Goal: Task Accomplishment & Management: Complete application form

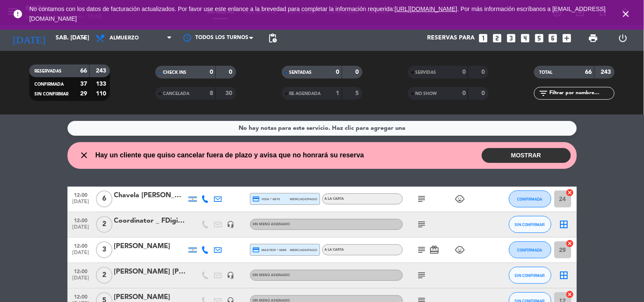
click at [419, 224] on icon "subject" at bounding box center [422, 225] width 10 height 10
click at [422, 224] on icon "subject" at bounding box center [422, 225] width 10 height 10
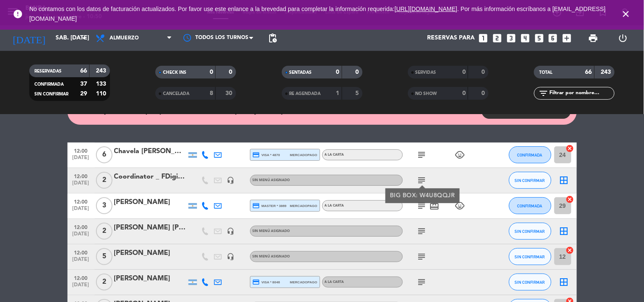
scroll to position [45, 0]
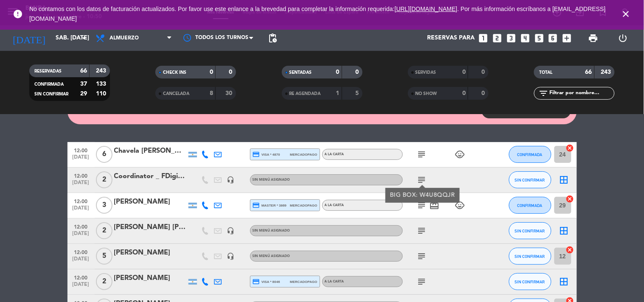
click at [495, 39] on icon "looks_two" at bounding box center [497, 38] width 11 height 11
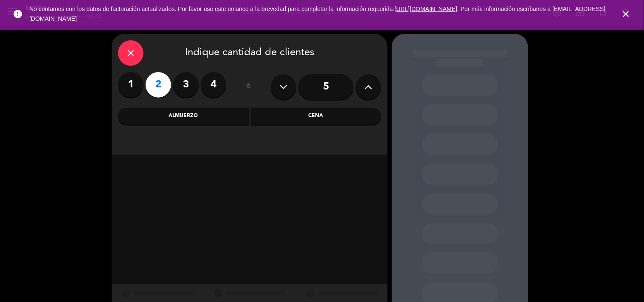
click at [626, 14] on icon "close" at bounding box center [626, 14] width 10 height 10
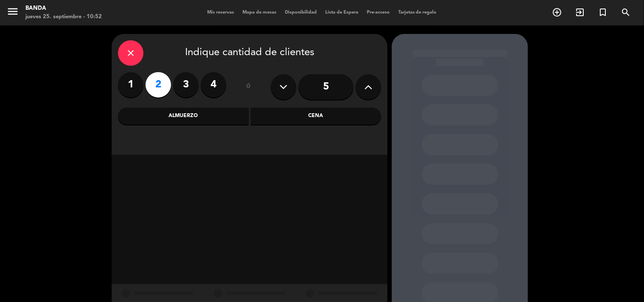
click at [192, 126] on div "close Indique cantidad de clientes 1 2 3 4 ó 5 Almuerzo Cena" at bounding box center [250, 94] width 276 height 121
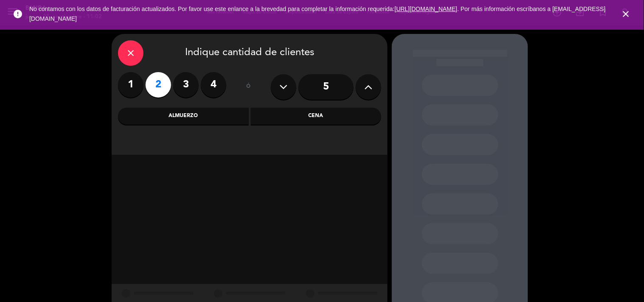
click at [205, 115] on div "Almuerzo" at bounding box center [183, 116] width 131 height 17
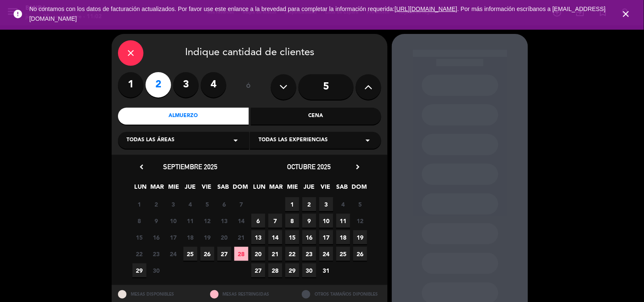
click at [191, 258] on span "25" at bounding box center [190, 254] width 14 height 14
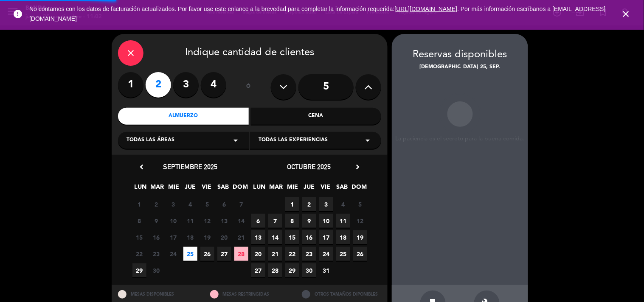
scroll to position [28, 0]
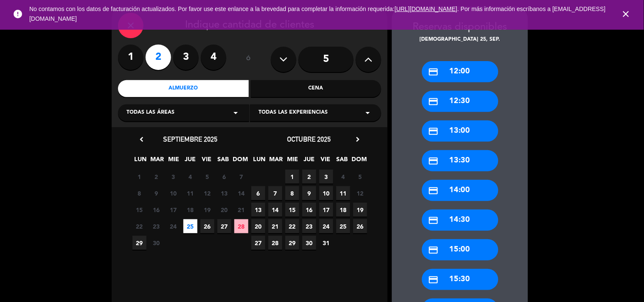
click at [457, 128] on div "credit_card 13:00" at bounding box center [460, 131] width 76 height 21
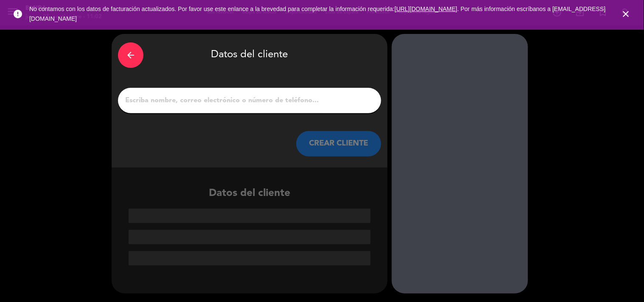
scroll to position [0, 0]
click at [267, 102] on input "1" at bounding box center [249, 101] width 251 height 12
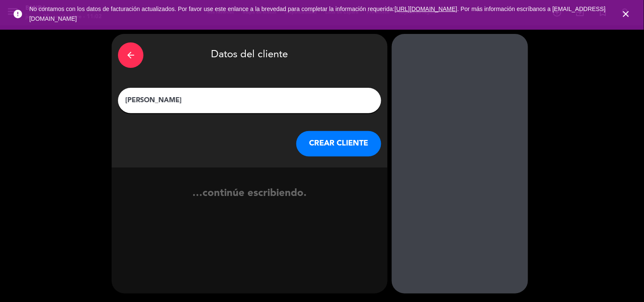
type input "[PERSON_NAME]"
click at [350, 152] on button "CREAR CLIENTE" at bounding box center [338, 143] width 85 height 25
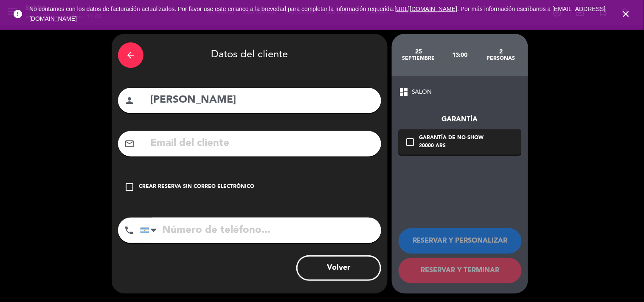
click at [187, 185] on div "Crear reserva sin correo electrónico" at bounding box center [197, 187] width 116 height 8
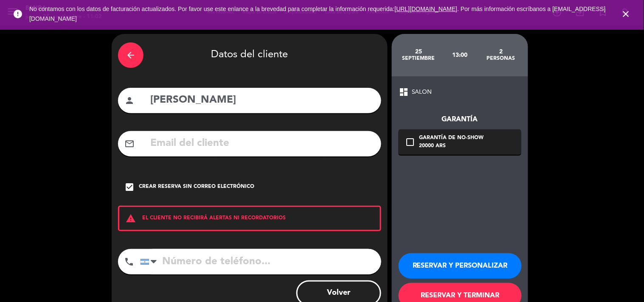
click at [378, 298] on button "Volver" at bounding box center [338, 293] width 85 height 25
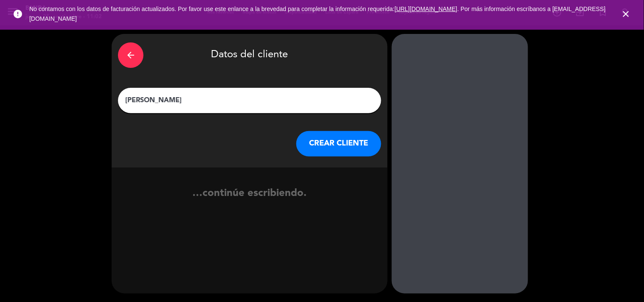
click at [347, 144] on button "CREAR CLIENTE" at bounding box center [338, 143] width 85 height 25
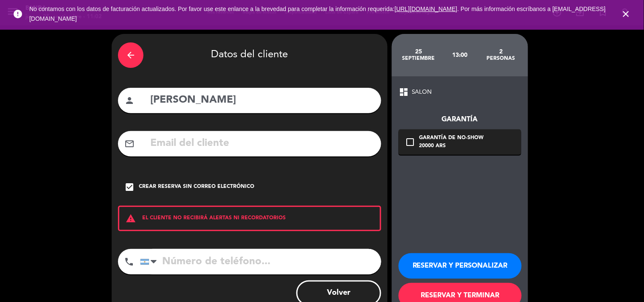
click at [435, 266] on button "RESERVAR Y PERSONALIZAR" at bounding box center [460, 266] width 123 height 25
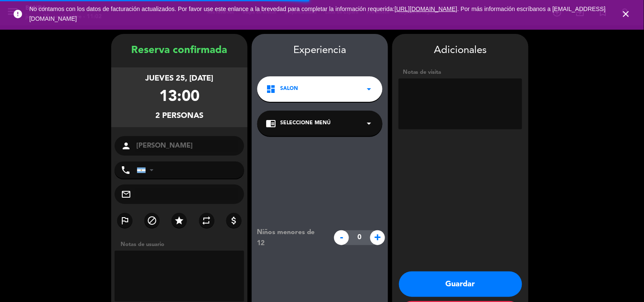
scroll to position [34, 0]
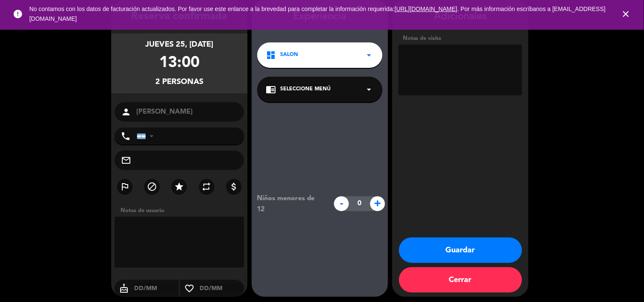
click at [459, 82] on textarea at bounding box center [461, 70] width 124 height 51
drag, startPoint x: 459, startPoint y: 82, endPoint x: 452, endPoint y: 152, distance: 70.0
click at [452, 152] on div "Adicionales Notas de visita Guardar Cerrar" at bounding box center [460, 148] width 136 height 297
click at [466, 44] on div "Notas de visita" at bounding box center [461, 66] width 124 height 65
click at [466, 50] on textarea at bounding box center [461, 70] width 124 height 51
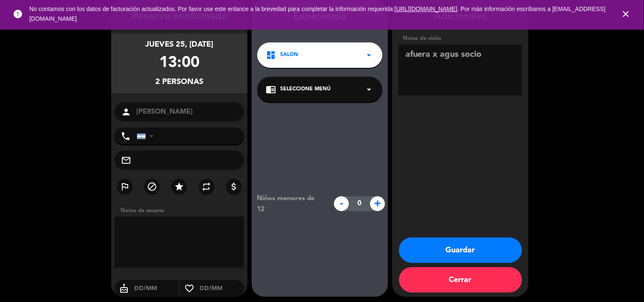
type textarea "afuera x agus socio"
click at [494, 248] on button "Guardar" at bounding box center [460, 250] width 123 height 25
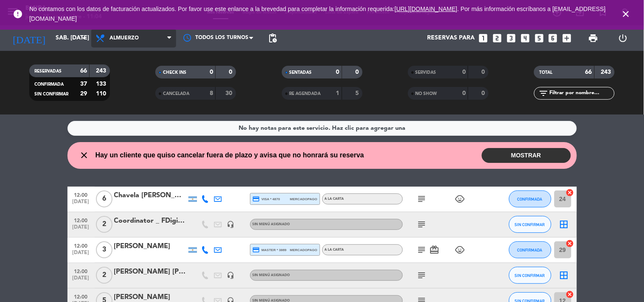
click at [105, 34] on icon at bounding box center [101, 38] width 12 height 10
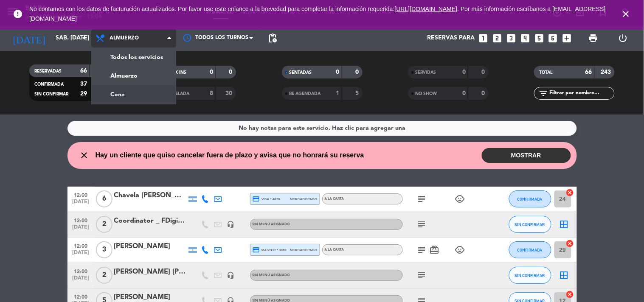
click at [127, 96] on div "menu Banda jueves 25. septiembre - 11:04 Mis reservas Mapa de mesas Disponibili…" at bounding box center [322, 57] width 644 height 115
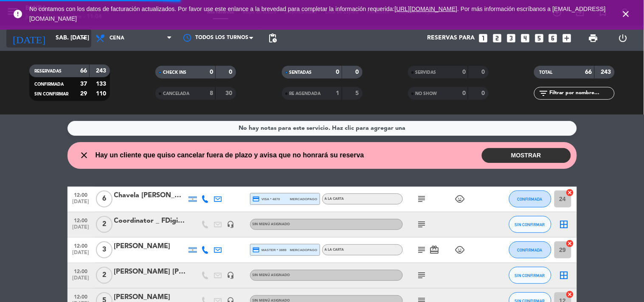
click at [77, 33] on input "sáb. [DATE]" at bounding box center [91, 38] width 81 height 15
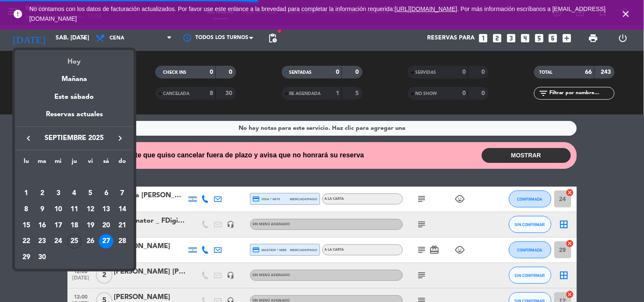
click at [79, 65] on div "Hoy" at bounding box center [74, 58] width 119 height 17
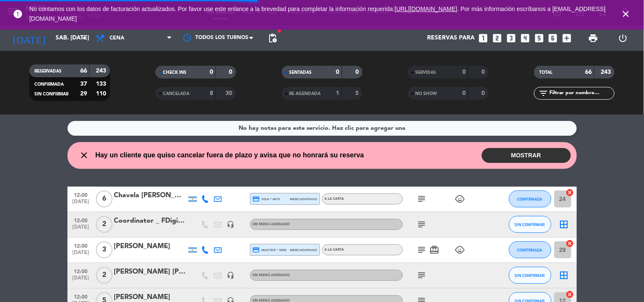
type input "[DEMOGRAPHIC_DATA] [DATE]"
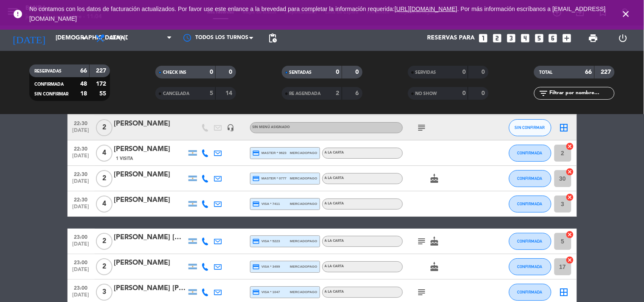
scroll to position [1671, 0]
